Goal: Navigation & Orientation: Find specific page/section

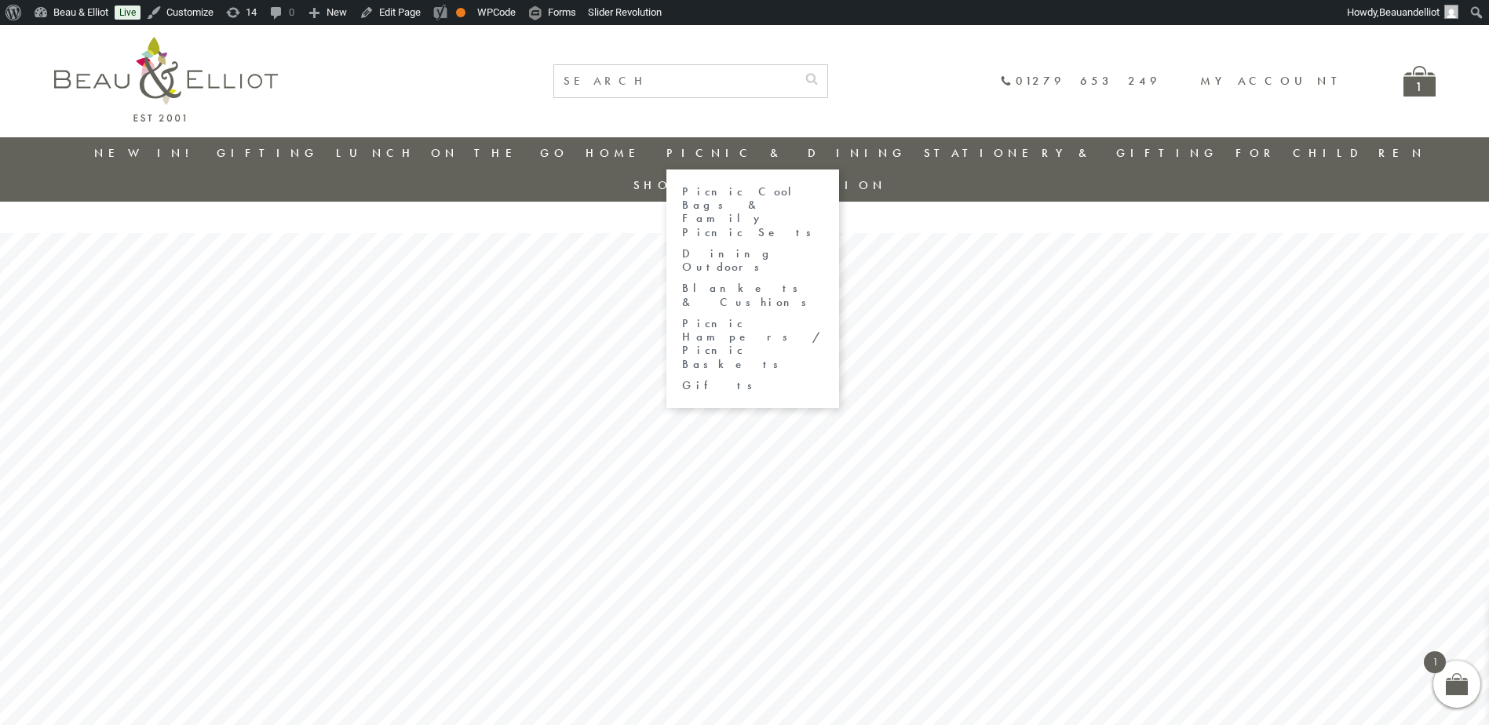
click at [729, 247] on link "Dining Outdoors" at bounding box center [752, 260] width 141 height 27
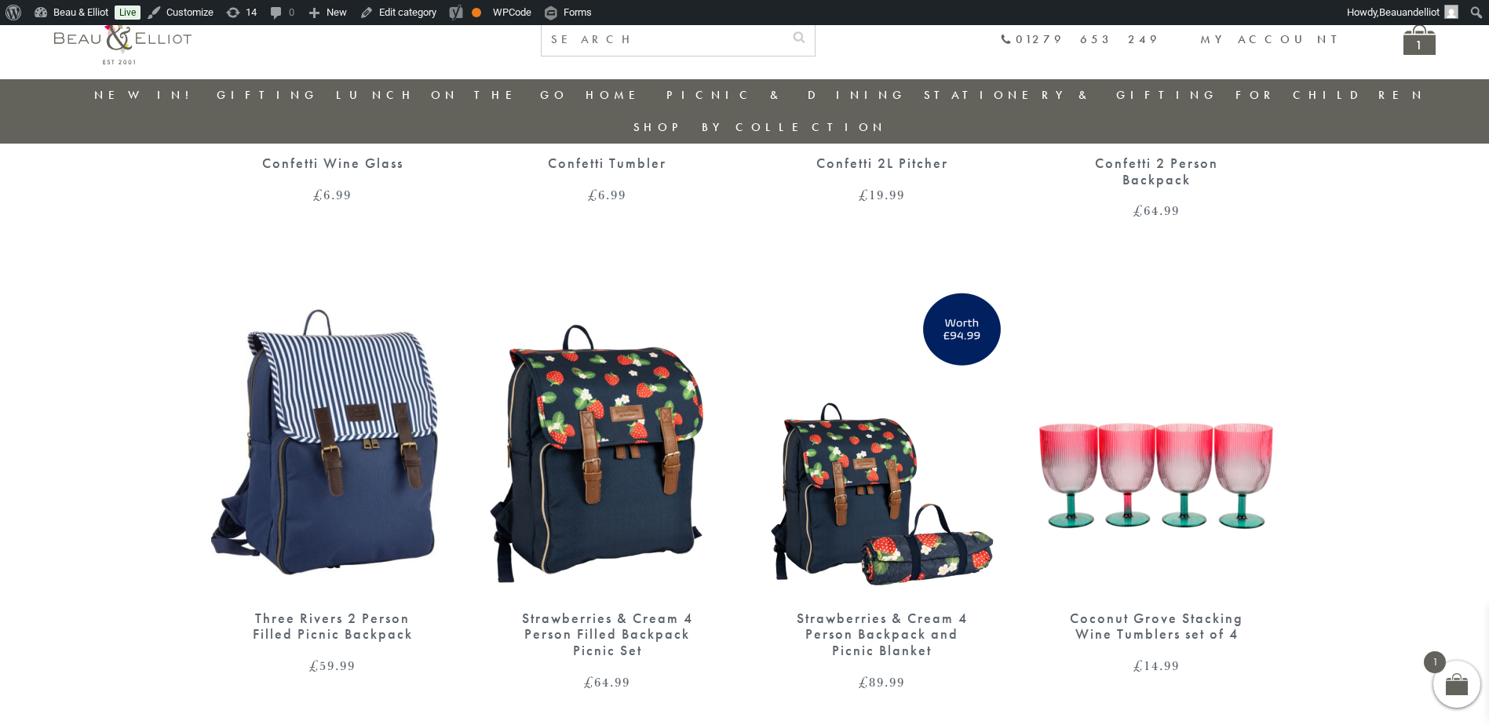
scroll to position [2773, 0]
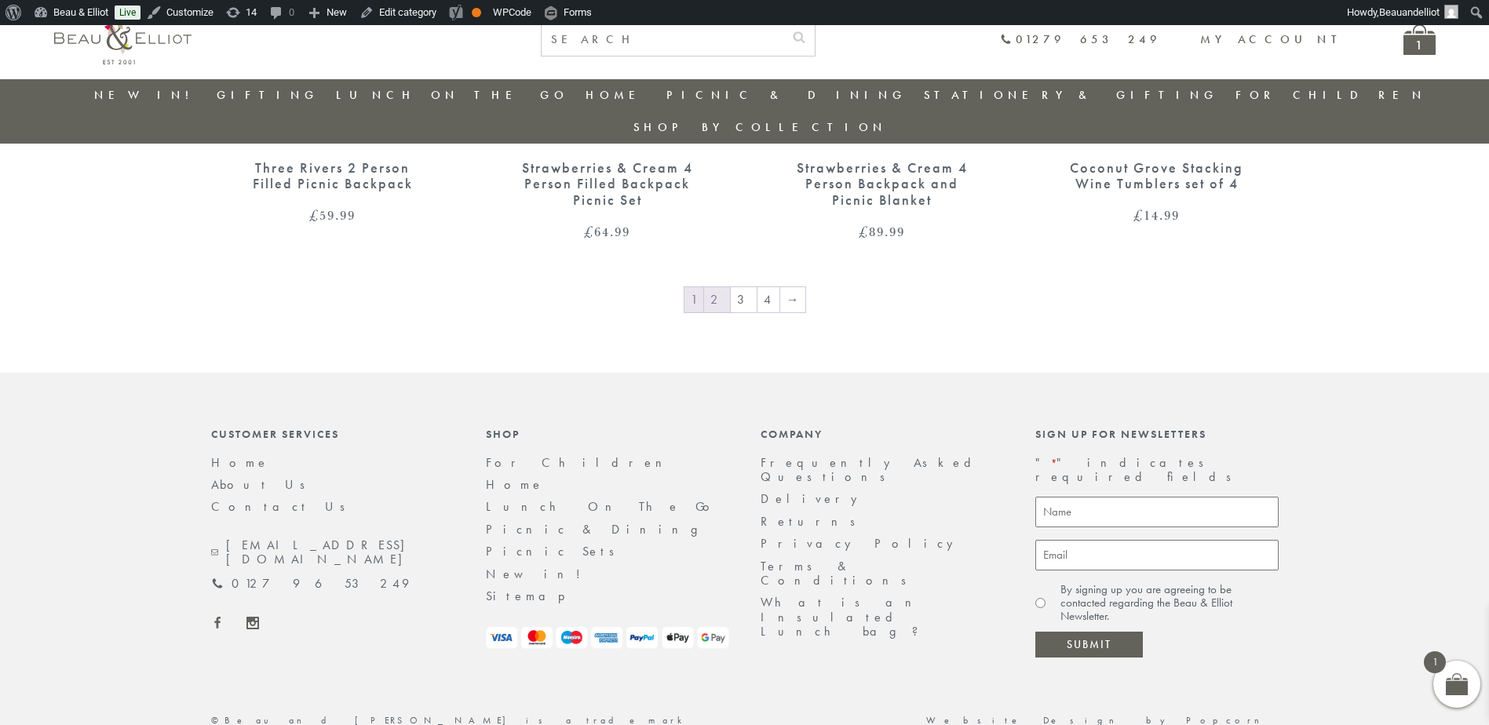
click at [718, 287] on link "2" at bounding box center [717, 299] width 26 height 25
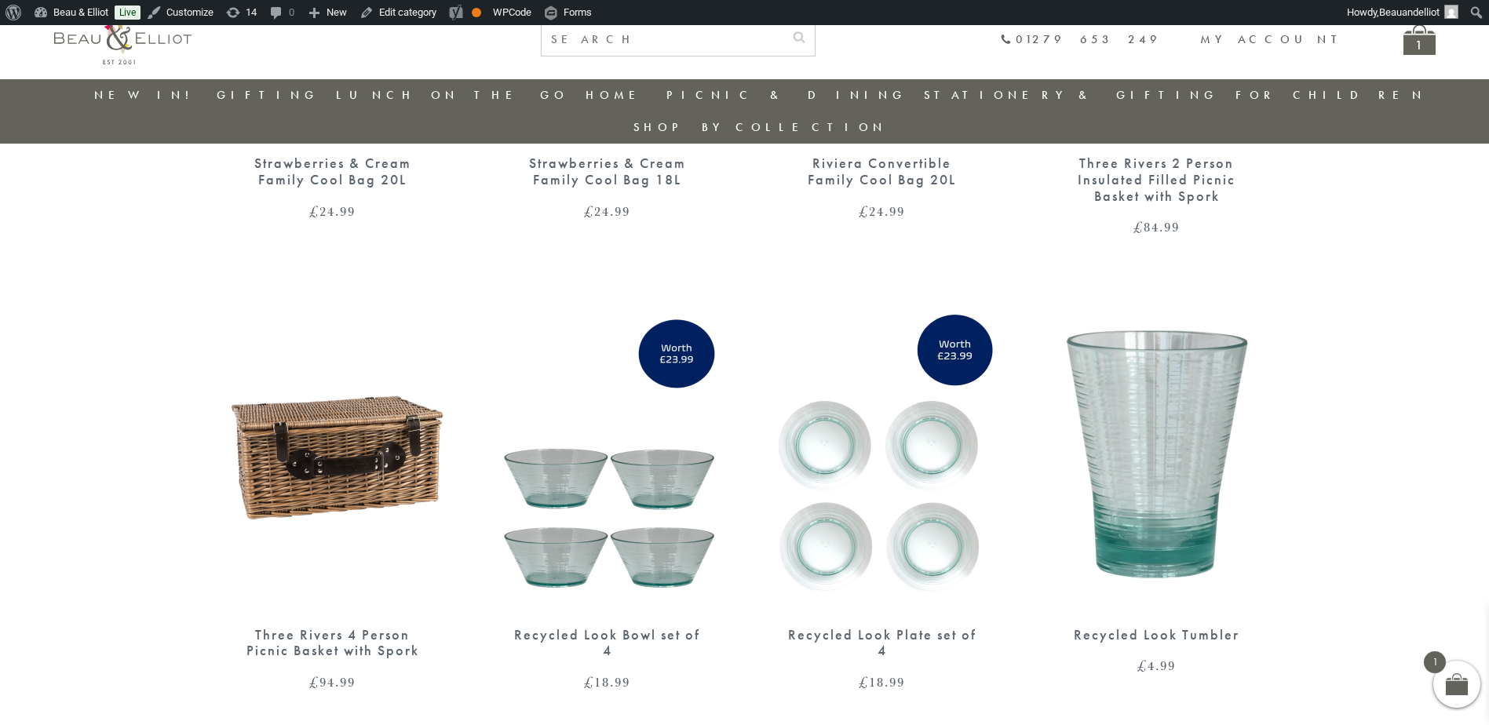
scroll to position [1930, 0]
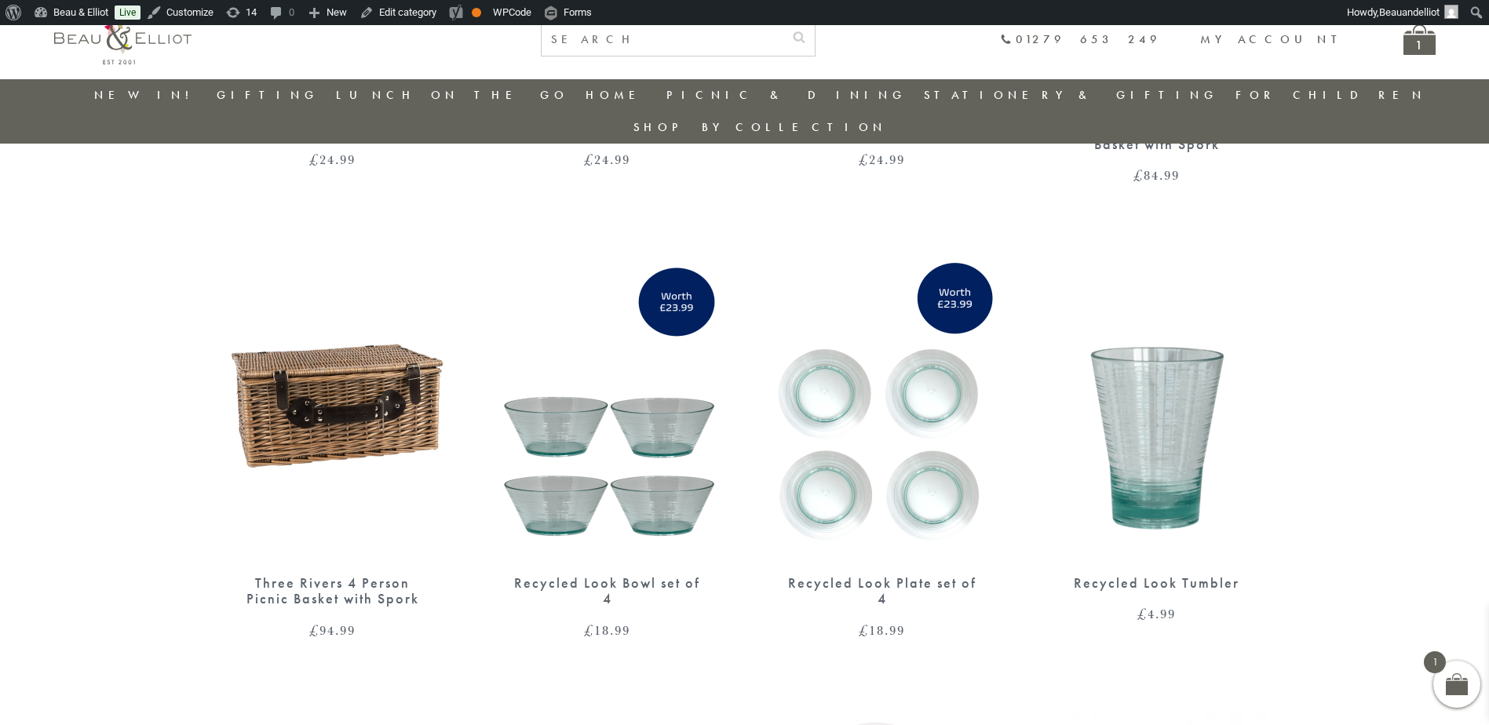
scroll to position [1904, 0]
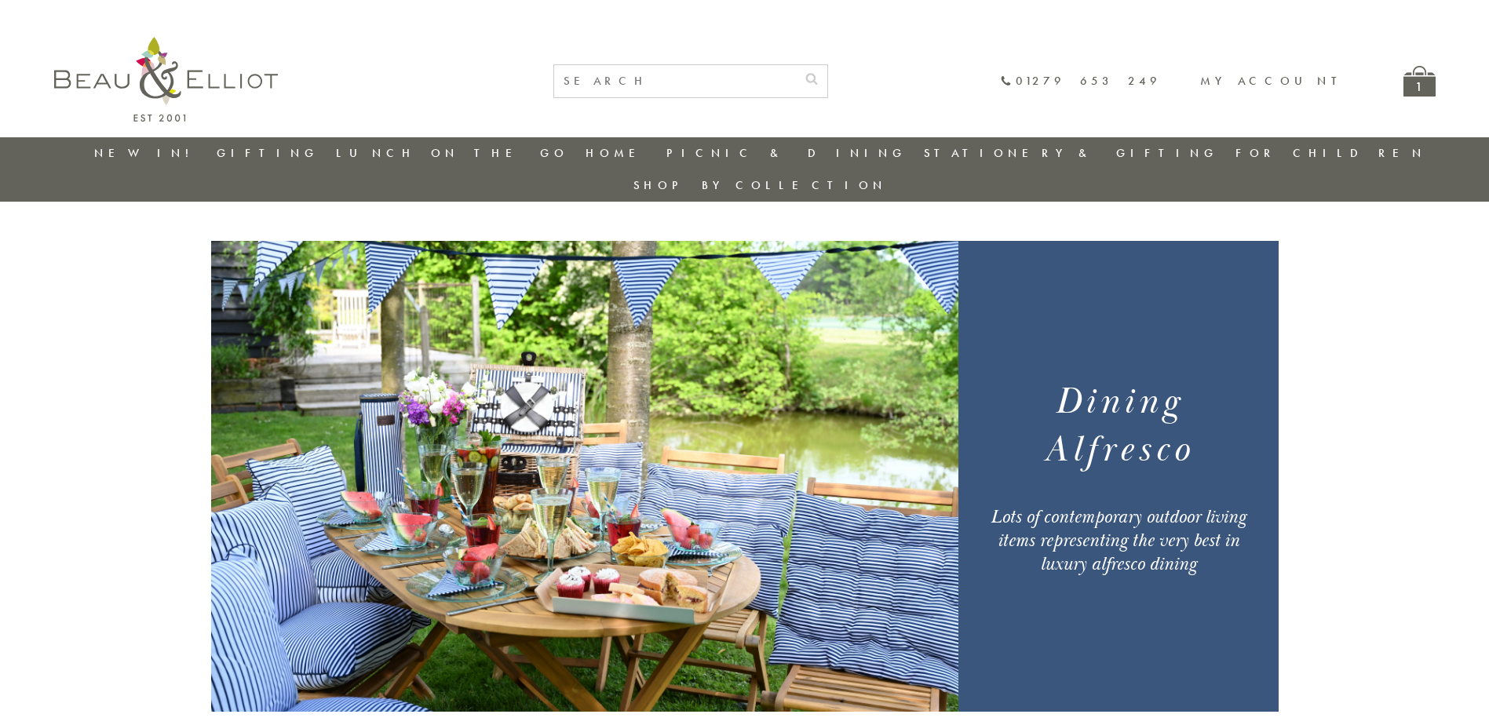
click at [237, 75] on img at bounding box center [166, 79] width 224 height 85
